Goal: Information Seeking & Learning: Learn about a topic

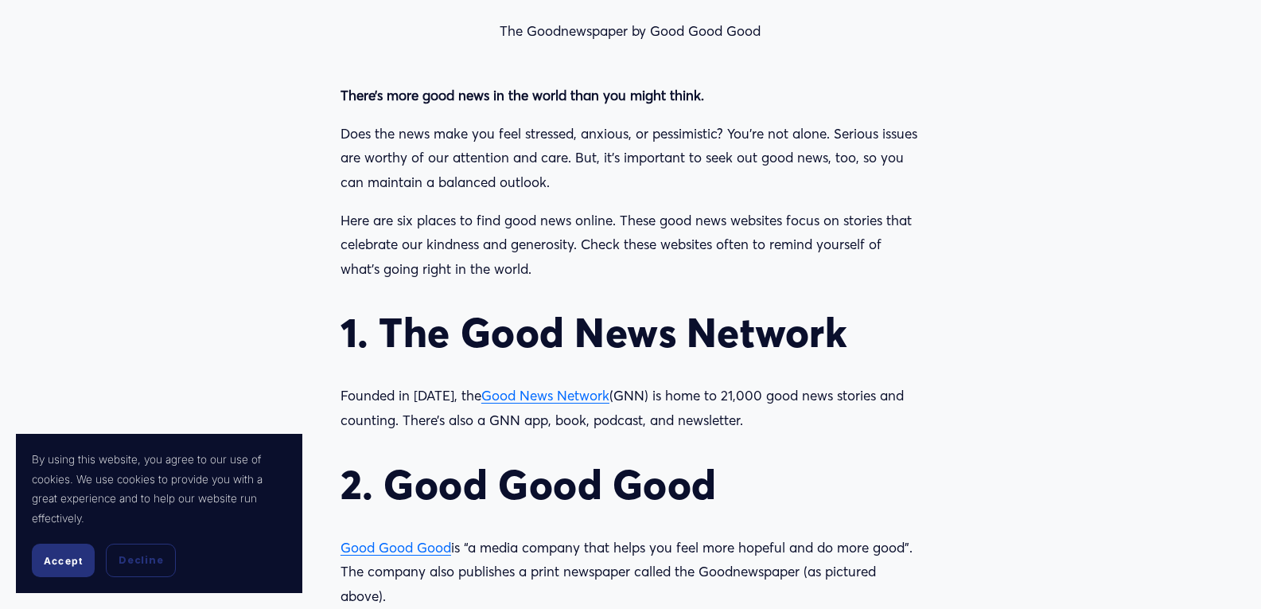
scroll to position [1432, 0]
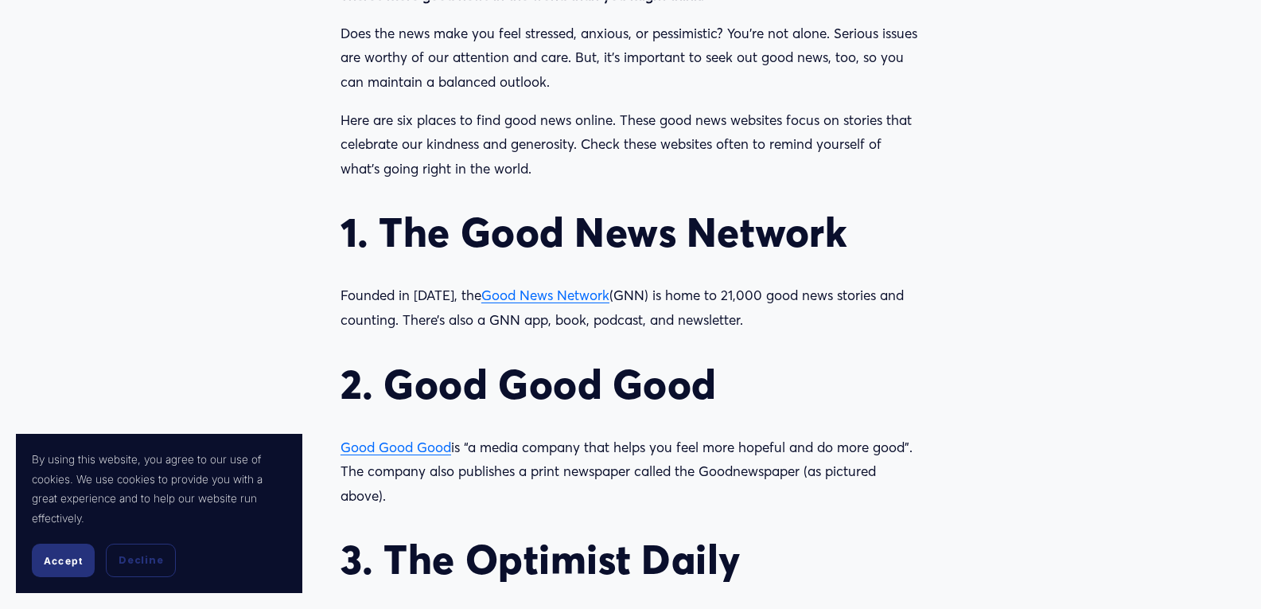
click at [515, 297] on span "Good News Network" at bounding box center [545, 294] width 128 height 17
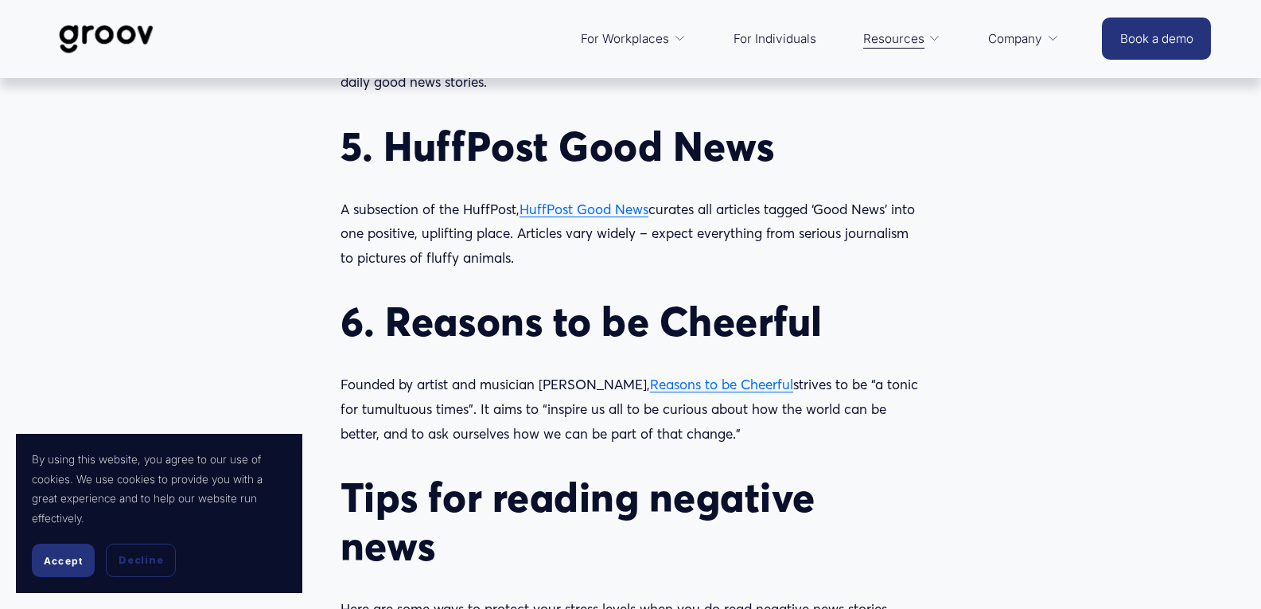
scroll to position [1989, 0]
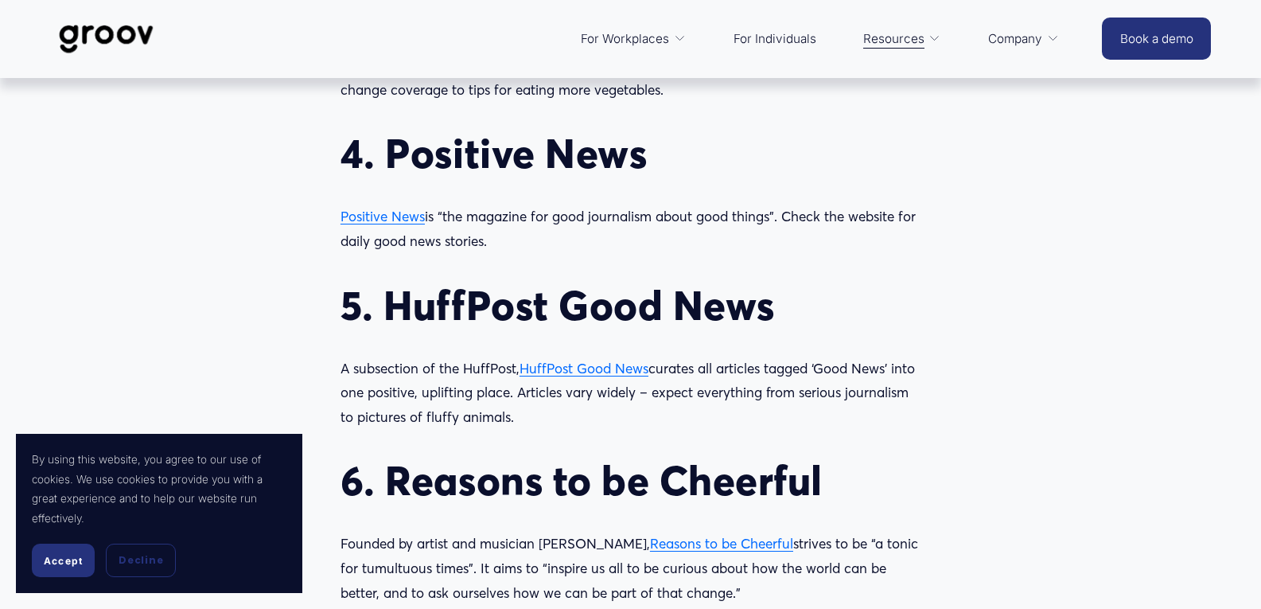
click at [625, 368] on span "HuffPost Good News" at bounding box center [584, 368] width 129 height 17
click at [410, 218] on span "Positive News" at bounding box center [383, 216] width 84 height 17
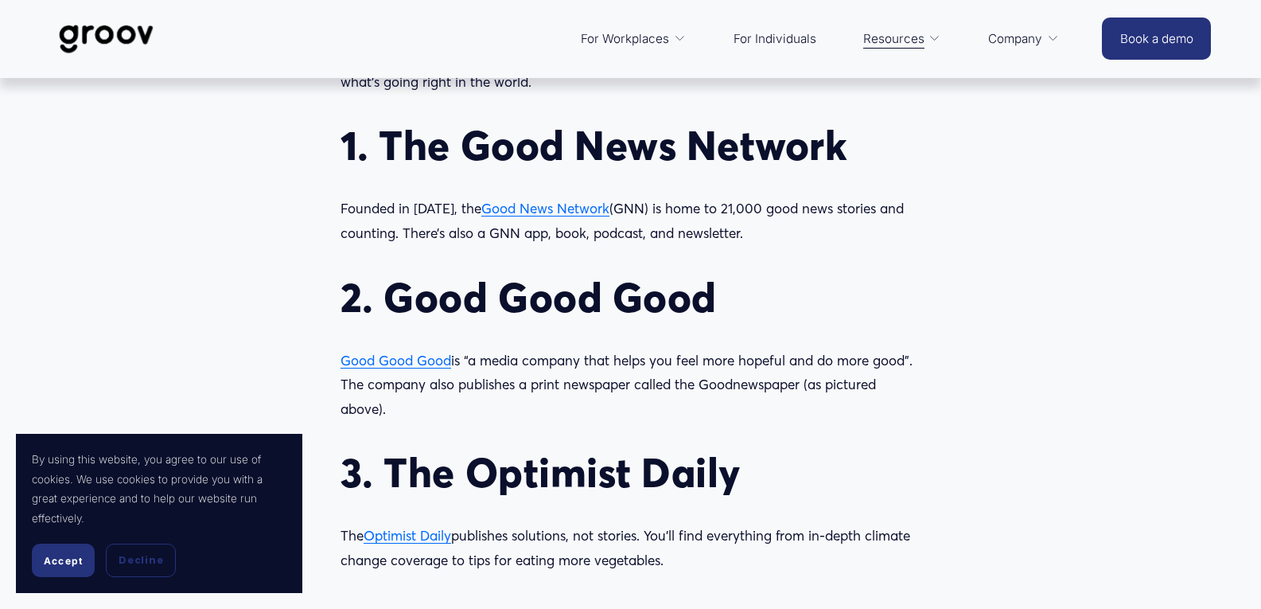
scroll to position [1512, 0]
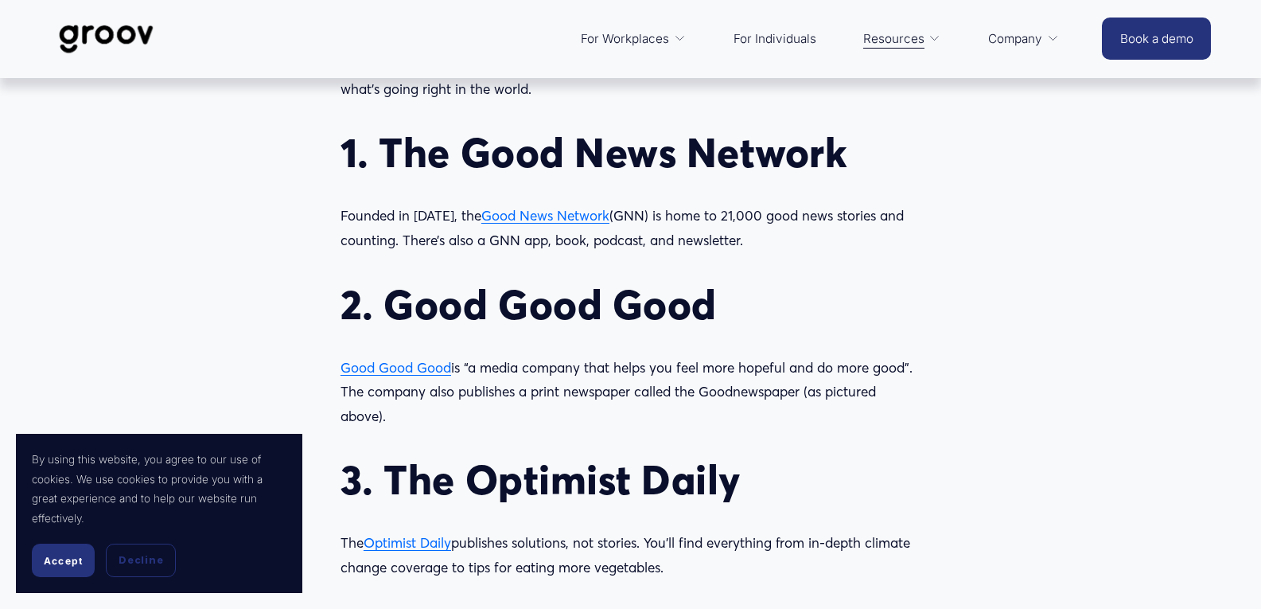
click at [388, 365] on span "Good Good Good" at bounding box center [396, 367] width 111 height 17
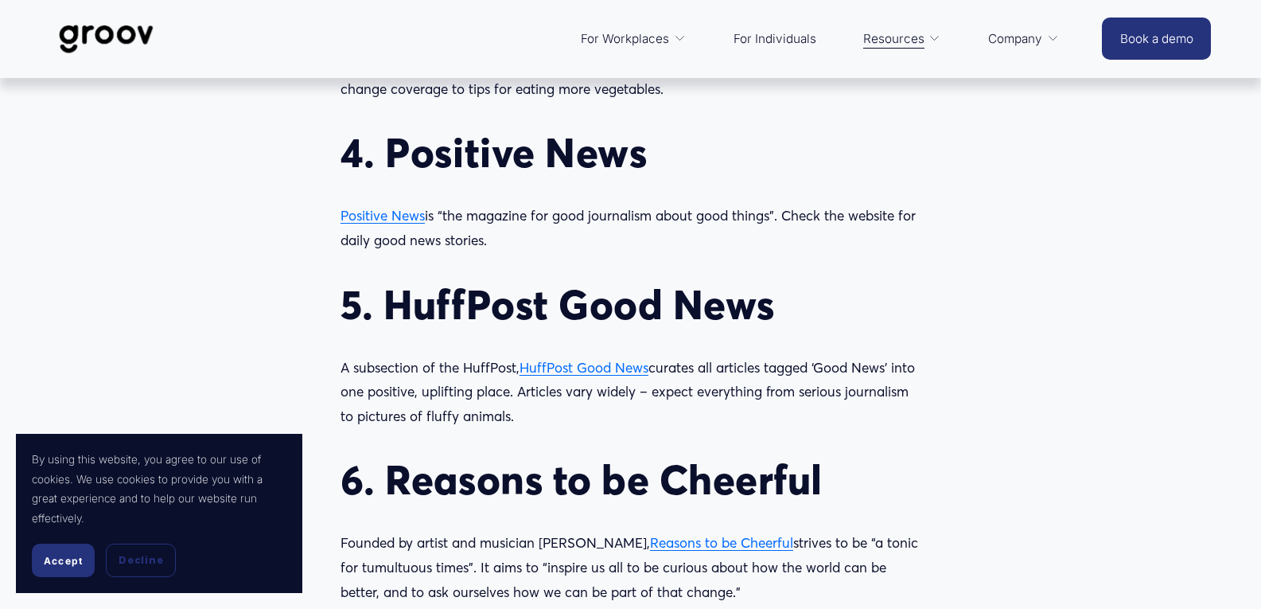
scroll to position [1989, 0]
click at [622, 355] on div "There’s more good news in the world than you might think. Does the news make yo…" at bounding box center [631, 274] width 580 height 1697
click at [636, 364] on span "HuffPost Good News" at bounding box center [584, 368] width 129 height 17
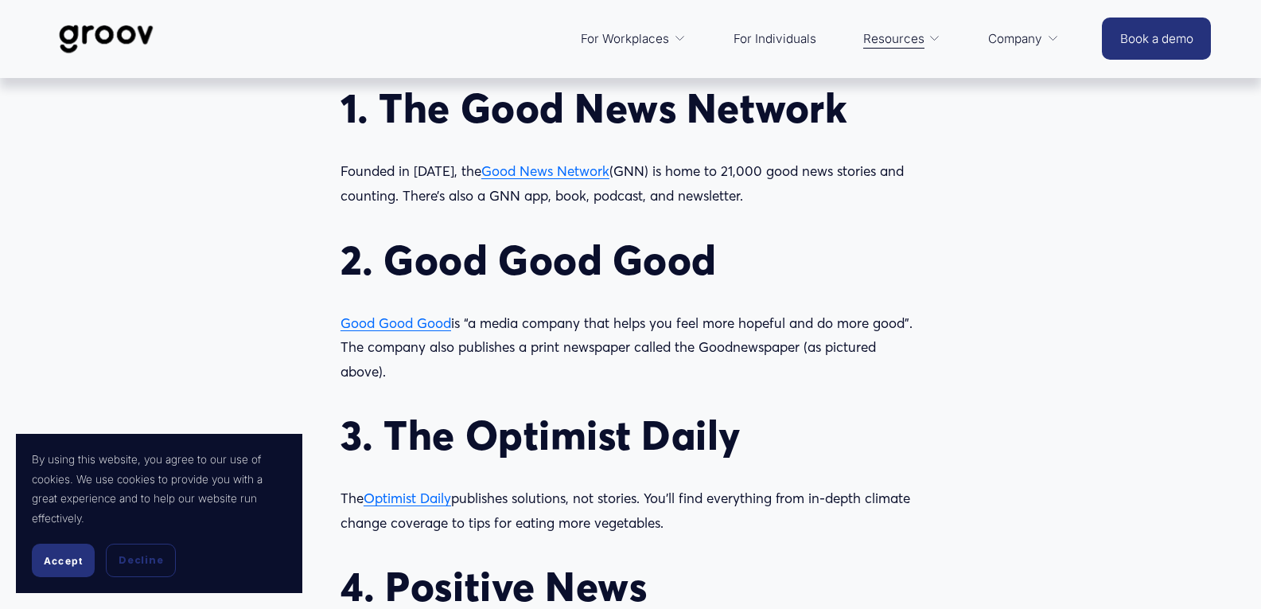
scroll to position [1512, 0]
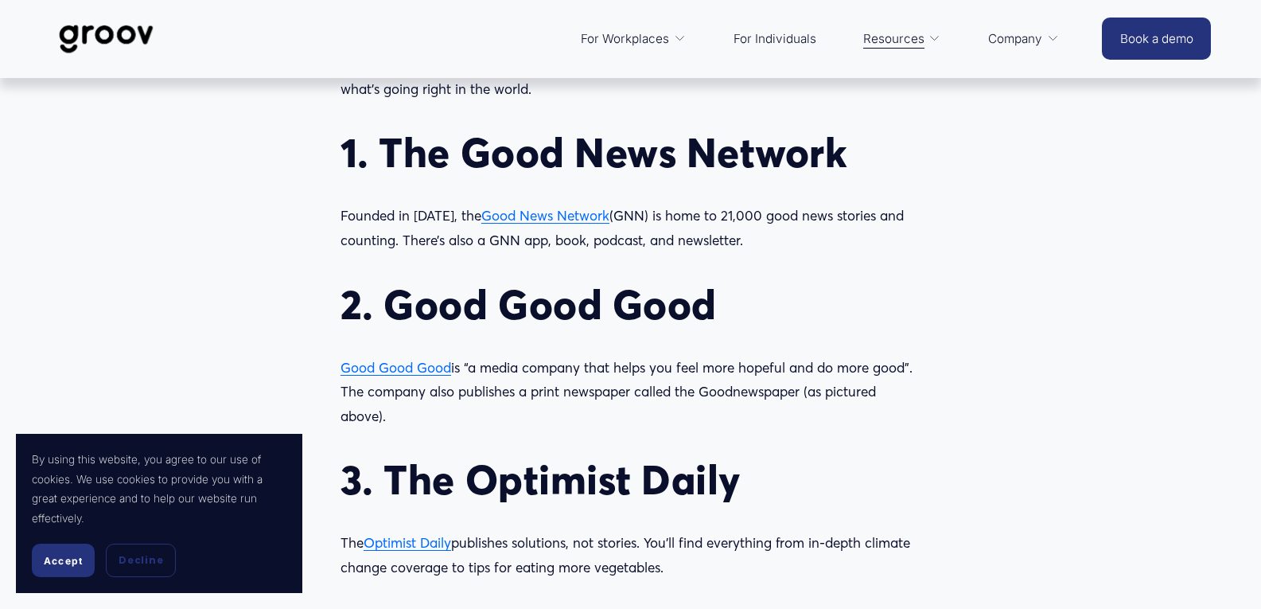
click at [435, 547] on span "Optimist Daily" at bounding box center [408, 542] width 88 height 17
